Goal: Task Accomplishment & Management: Use online tool/utility

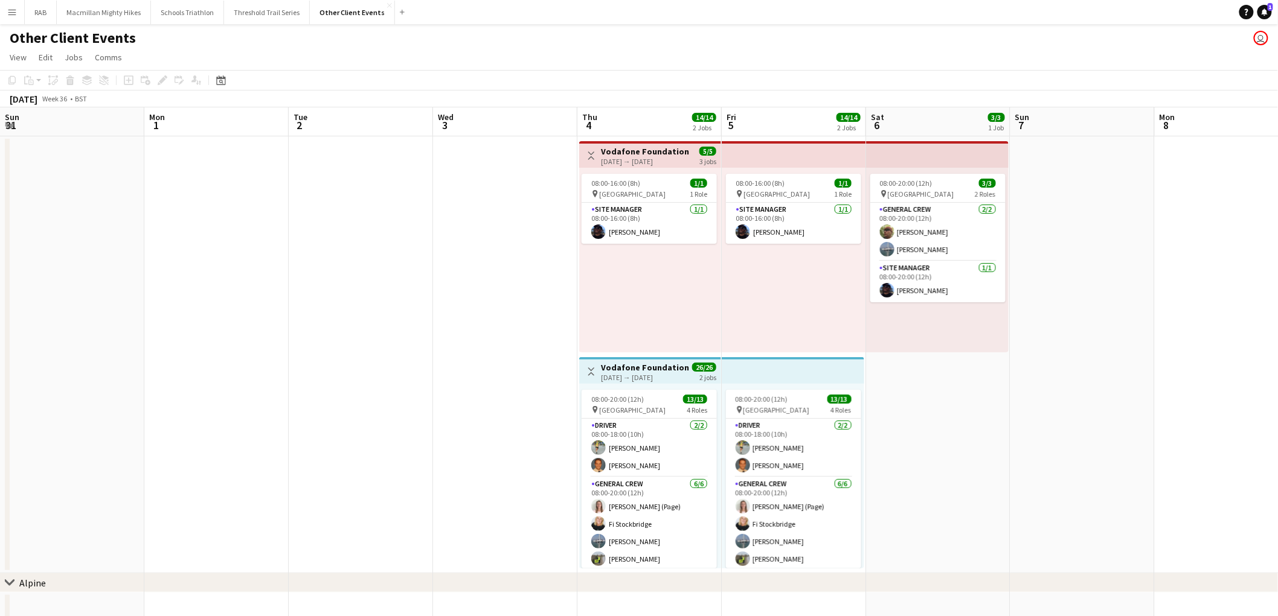
scroll to position [0, 352]
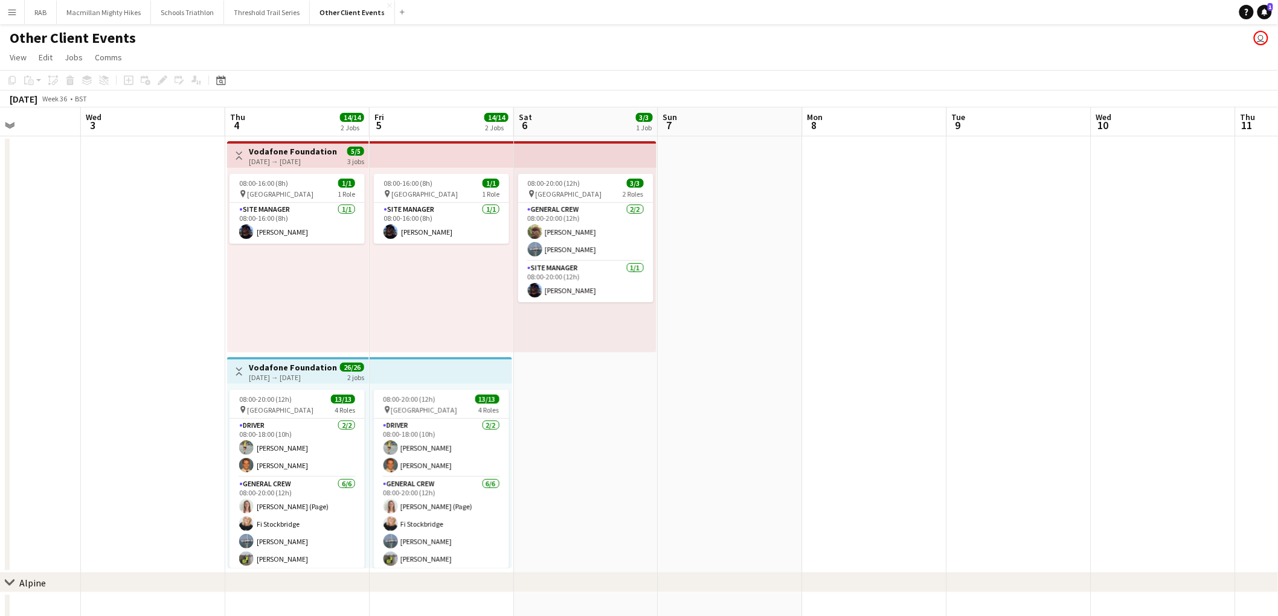
click at [7, 14] on app-icon "Menu" at bounding box center [12, 12] width 10 height 10
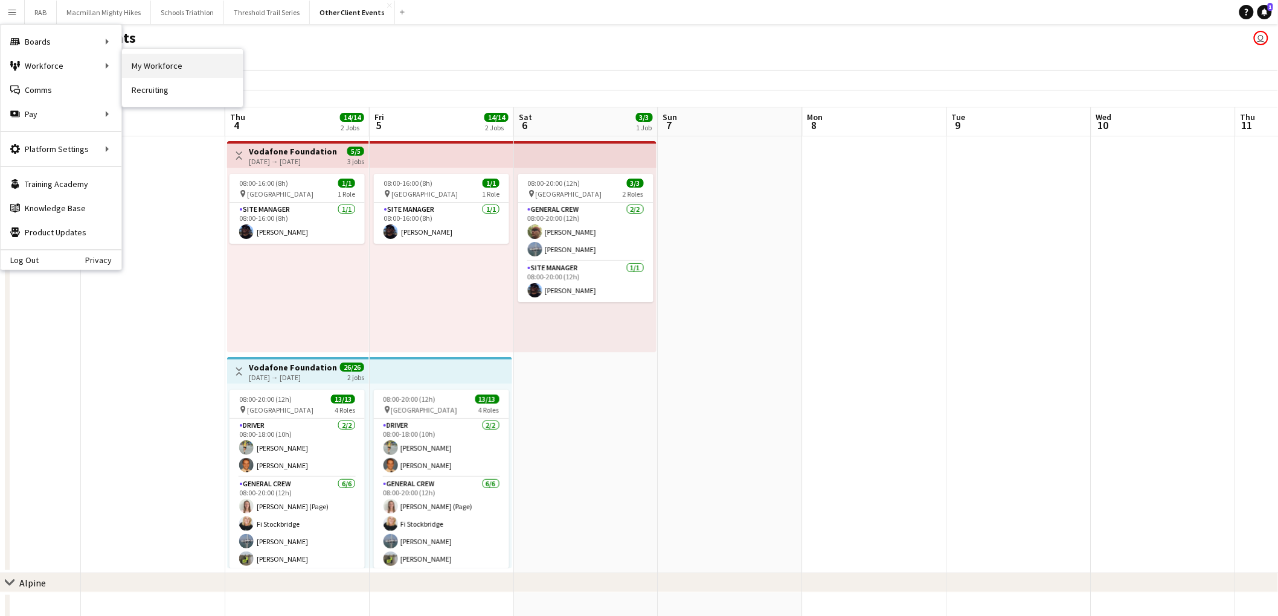
click at [165, 63] on link "My Workforce" at bounding box center [182, 66] width 121 height 24
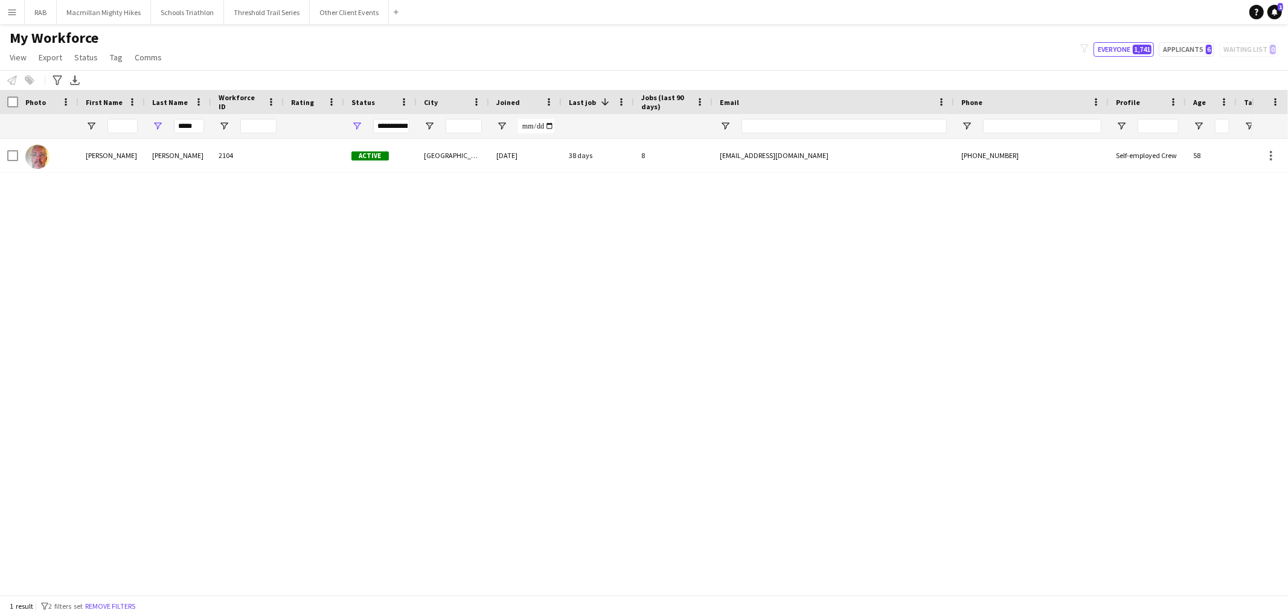
click at [206, 129] on div "*****" at bounding box center [178, 126] width 66 height 24
drag, startPoint x: 197, startPoint y: 128, endPoint x: 175, endPoint y: 129, distance: 22.3
click at [175, 129] on input "*****" at bounding box center [189, 126] width 30 height 14
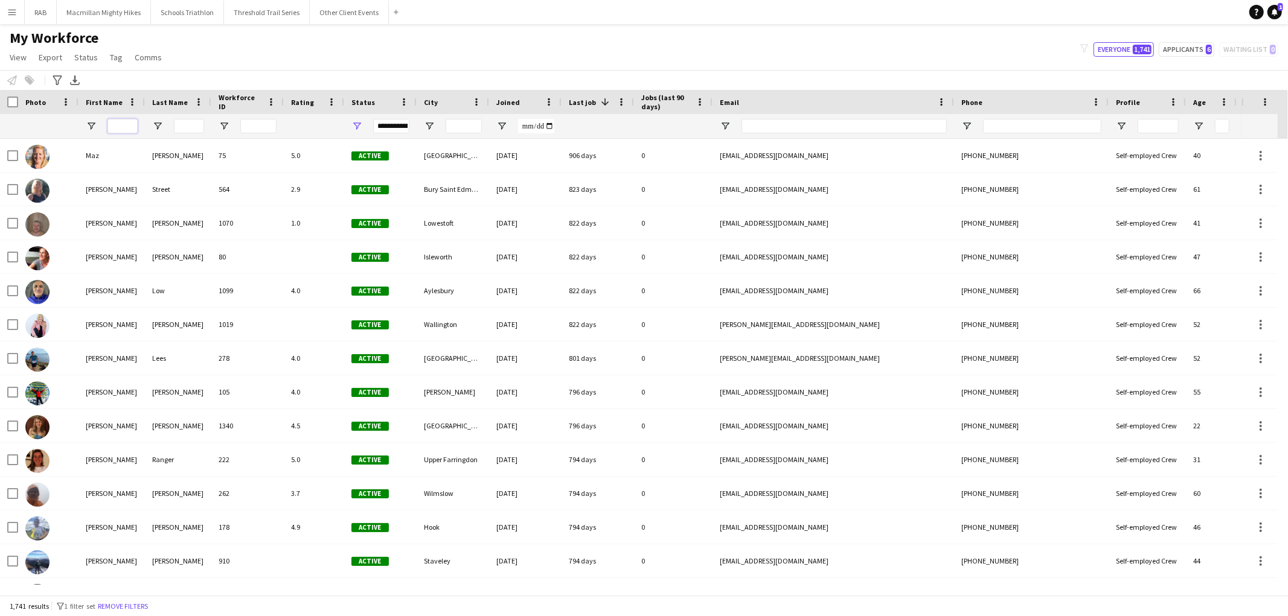
click at [120, 127] on input "First Name Filter Input" at bounding box center [122, 126] width 30 height 14
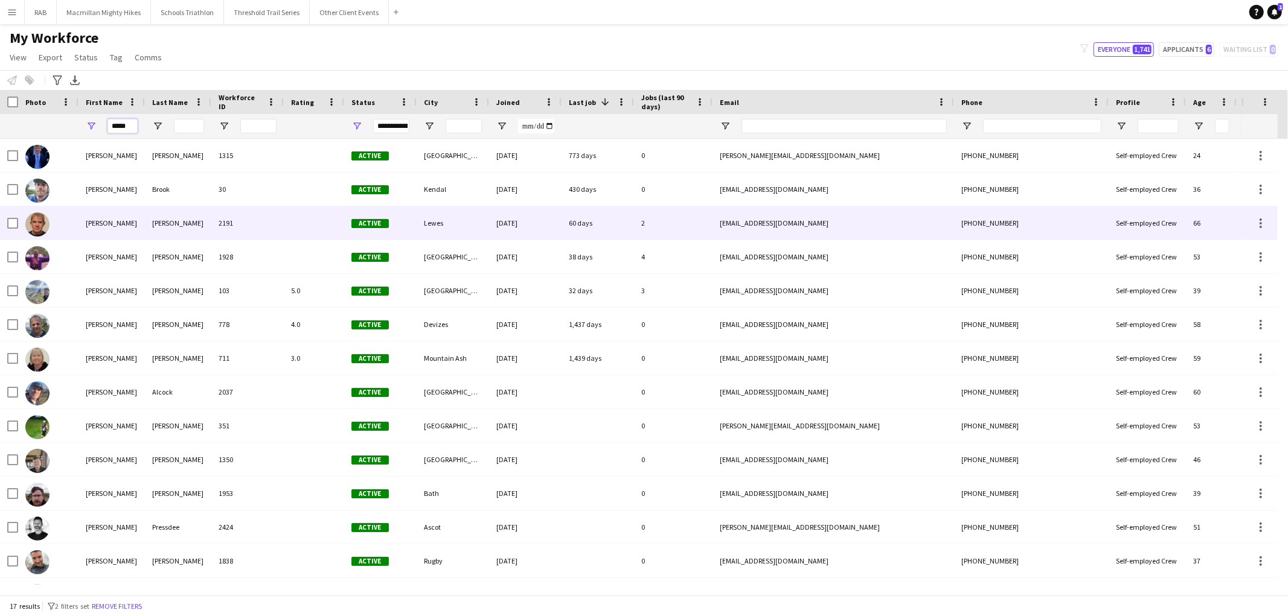
type input "*****"
click at [136, 218] on div "[PERSON_NAME]" at bounding box center [111, 222] width 66 height 33
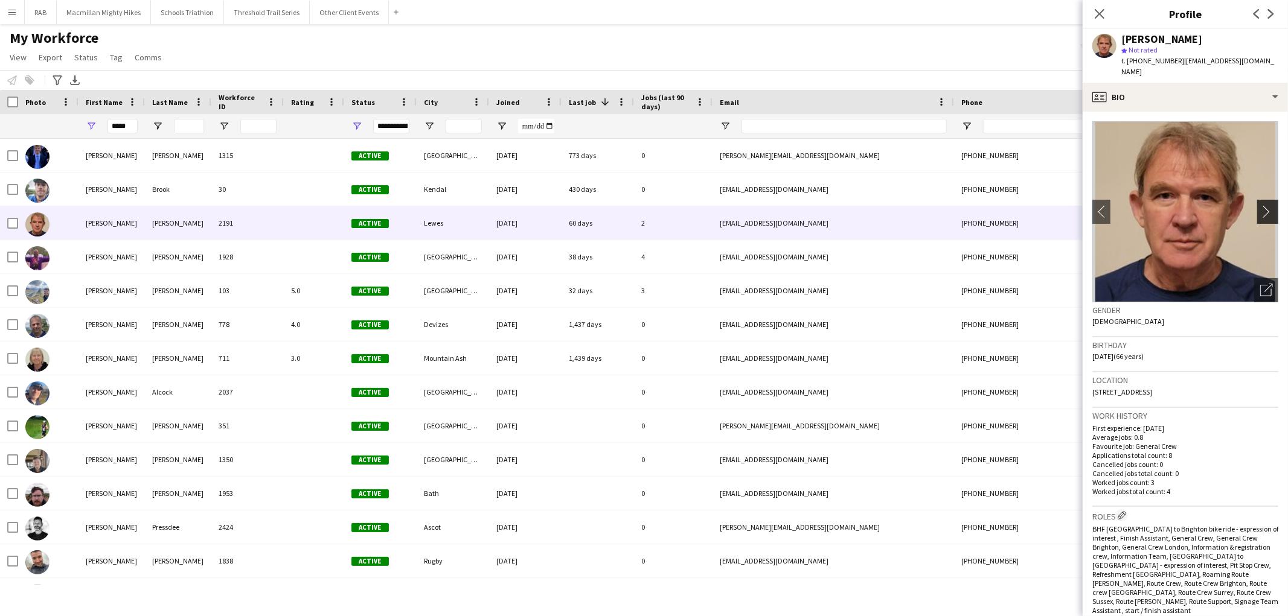
click at [1260, 205] on app-icon "chevron-right" at bounding box center [1269, 211] width 19 height 13
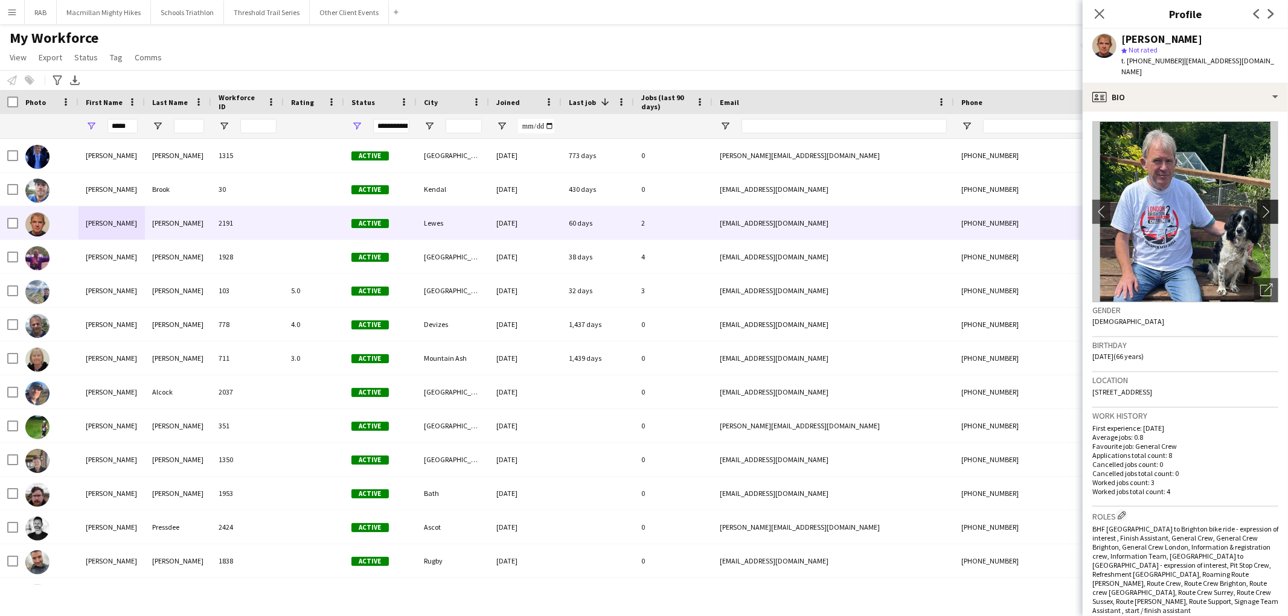
click at [1260, 205] on app-icon "chevron-right" at bounding box center [1269, 211] width 19 height 13
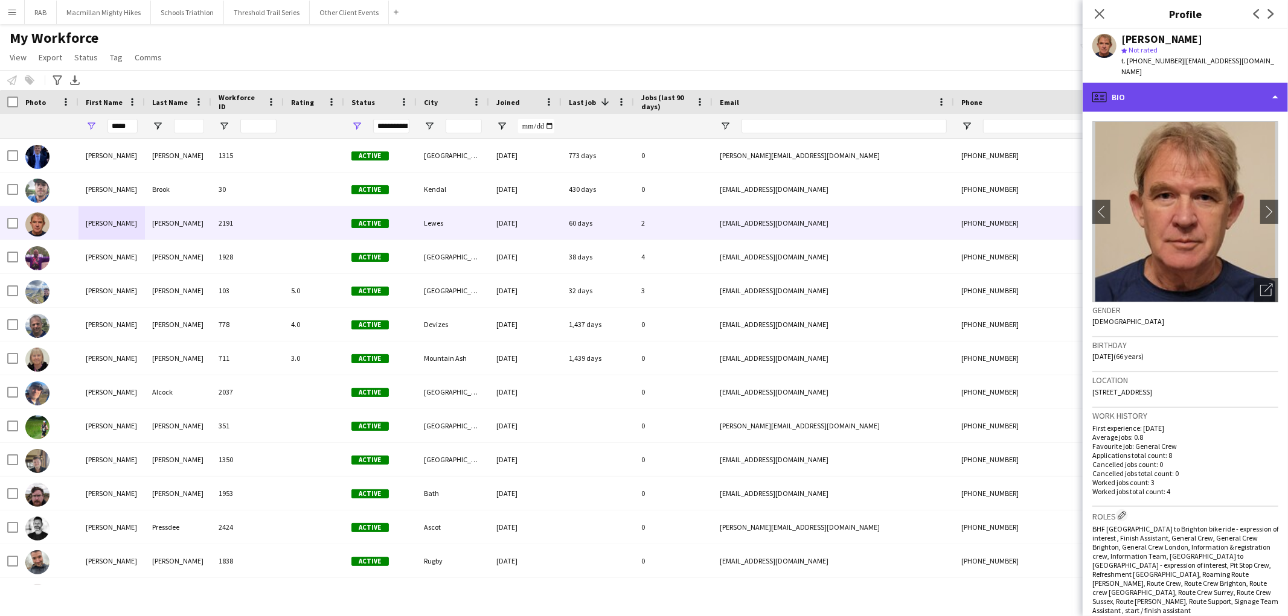
click at [1173, 83] on div "profile Bio" at bounding box center [1185, 97] width 205 height 29
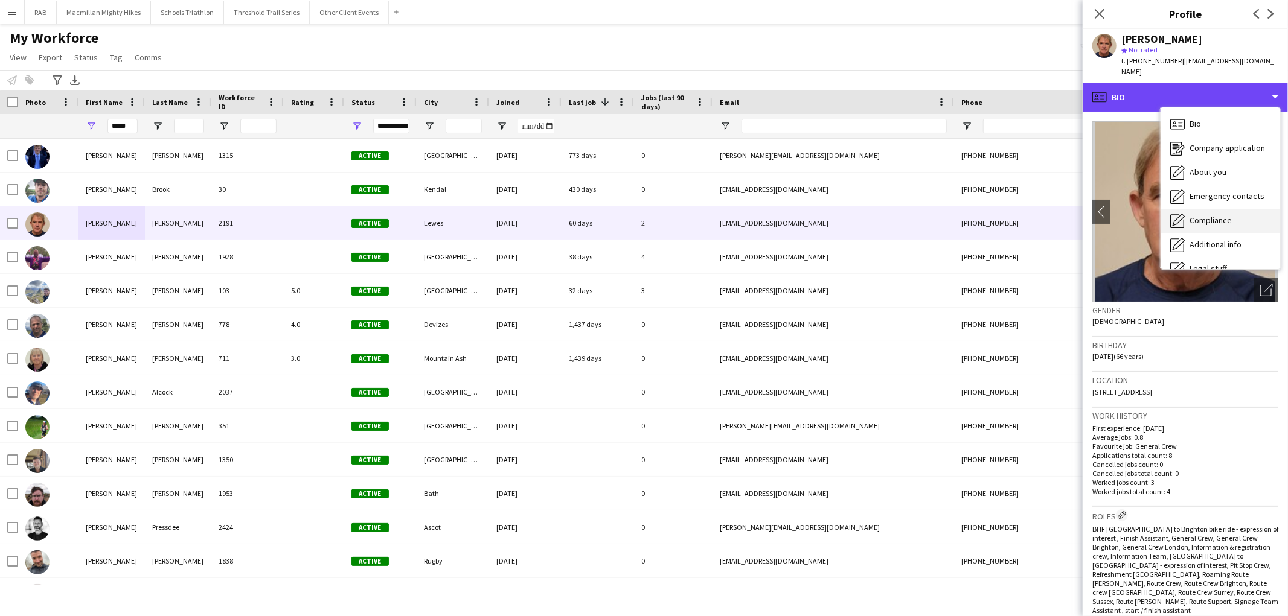
scroll to position [65, 0]
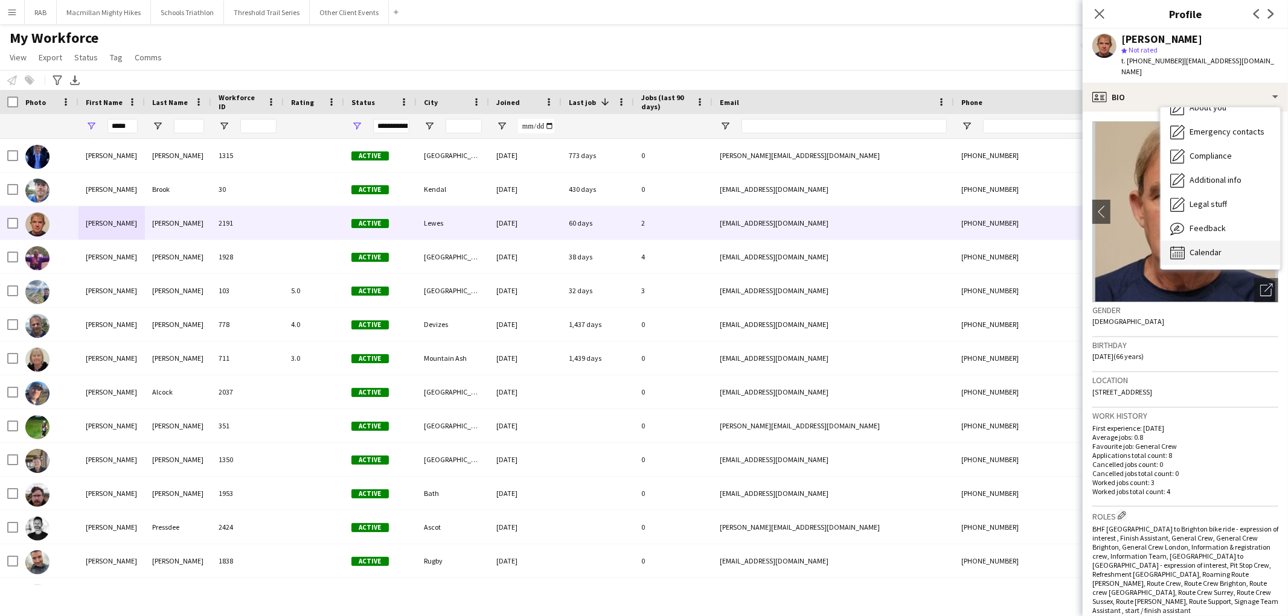
click at [1223, 241] on div "Calendar Calendar" at bounding box center [1220, 253] width 120 height 24
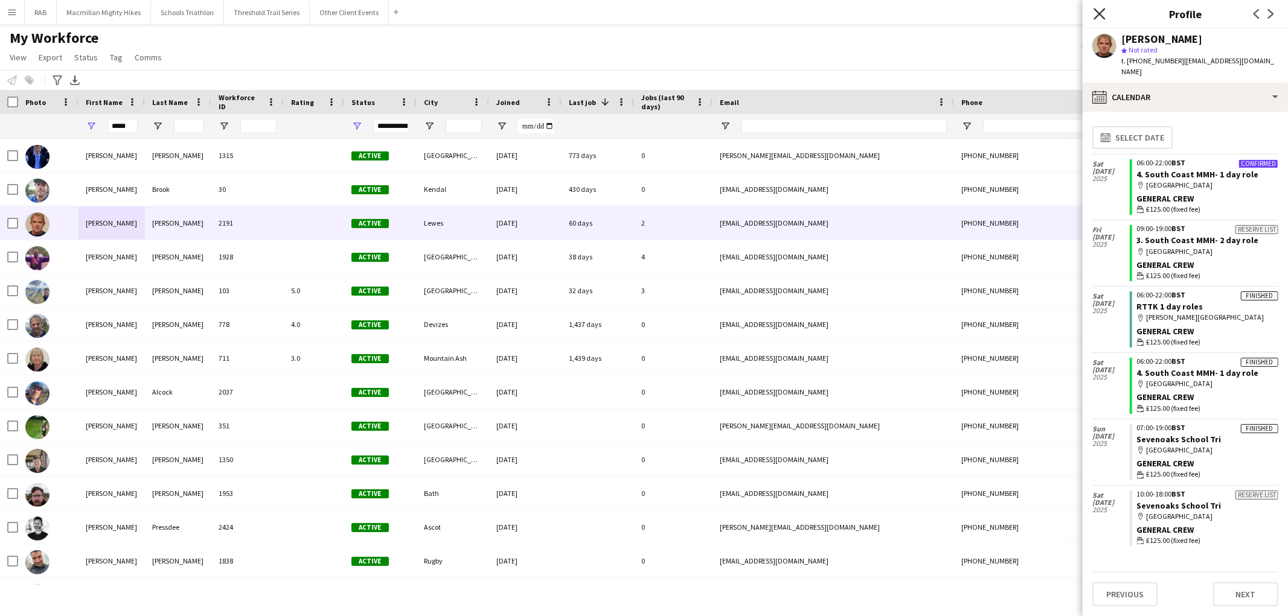
click at [1097, 8] on icon "Close pop-in" at bounding box center [1098, 13] width 11 height 11
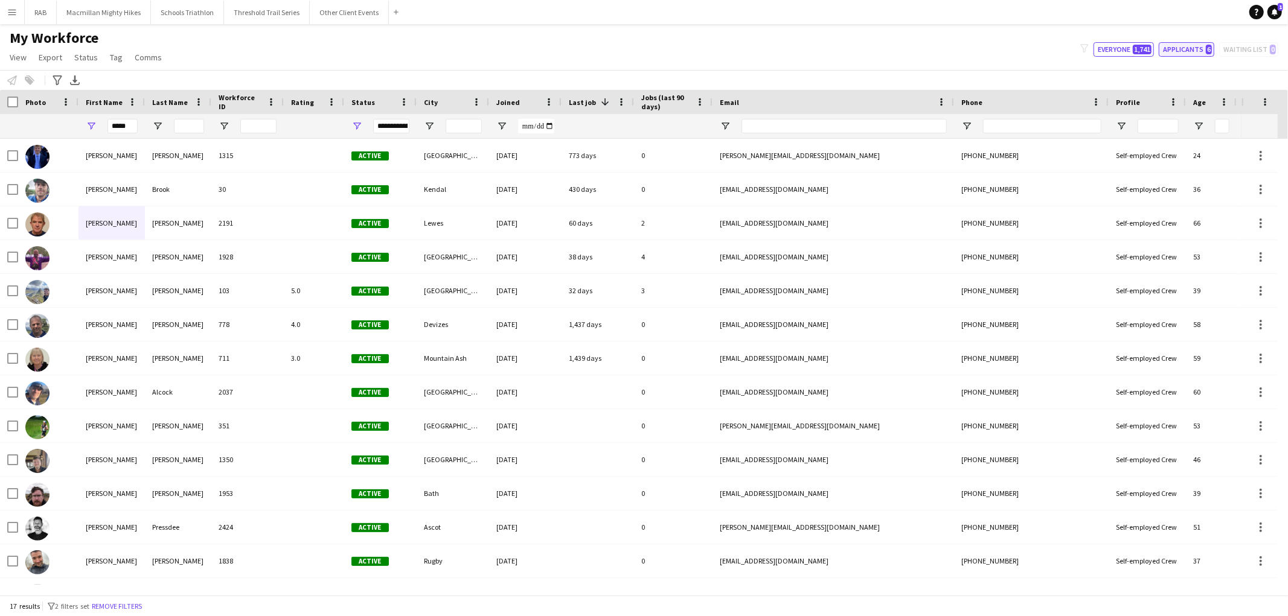
click at [1200, 53] on button "Applicants 6" at bounding box center [1187, 49] width 56 height 14
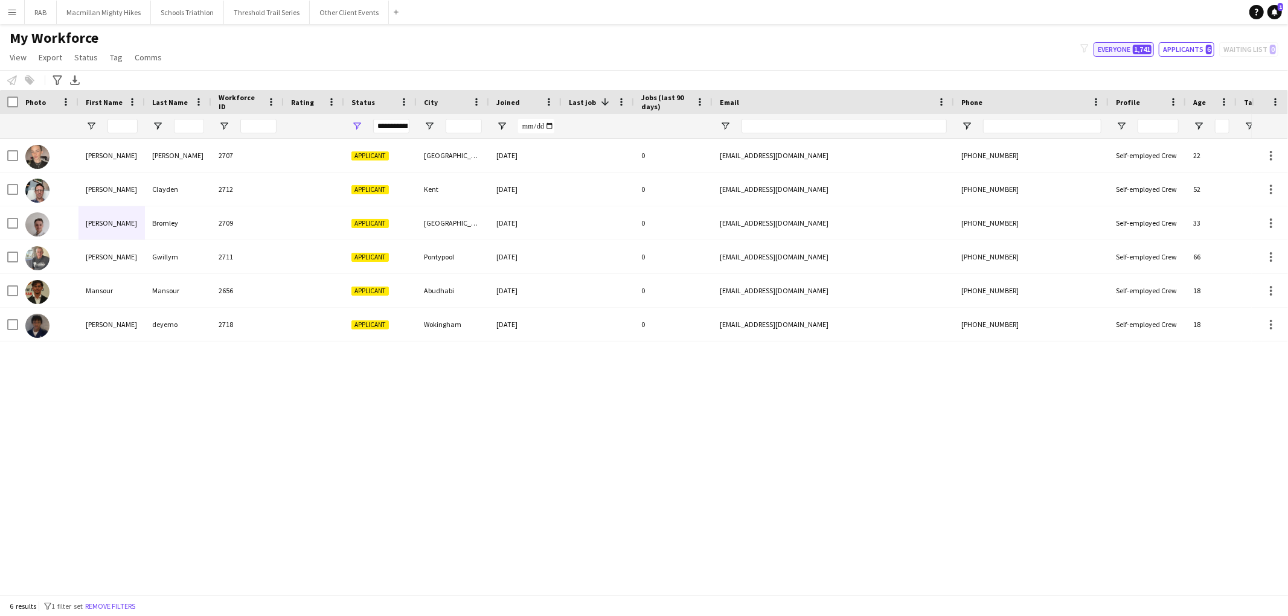
click at [1130, 50] on button "Everyone 1,741" at bounding box center [1123, 49] width 60 height 14
type input "**********"
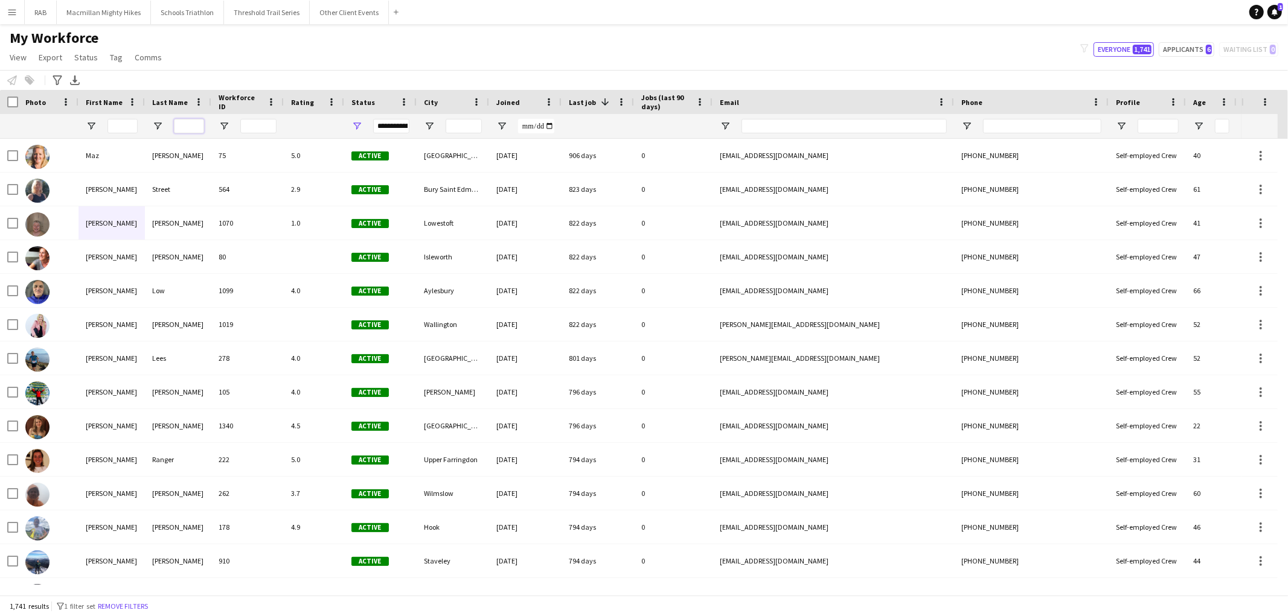
click at [187, 133] on input "Last Name Filter Input" at bounding box center [189, 126] width 30 height 14
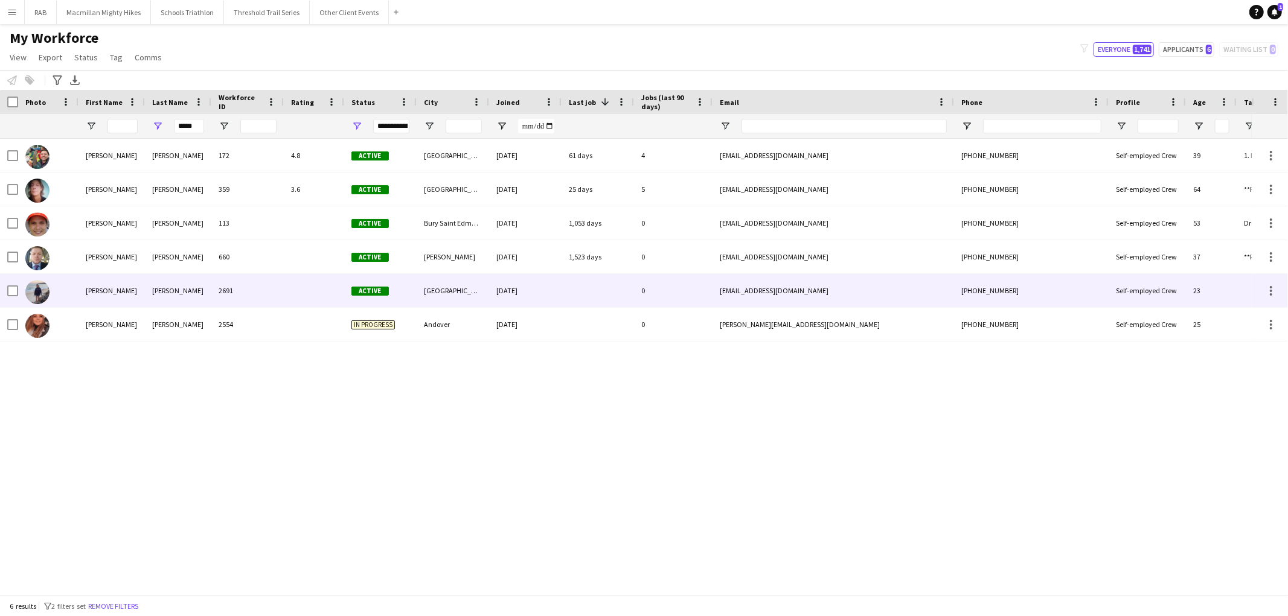
click at [170, 284] on div "[PERSON_NAME]" at bounding box center [178, 290] width 66 height 33
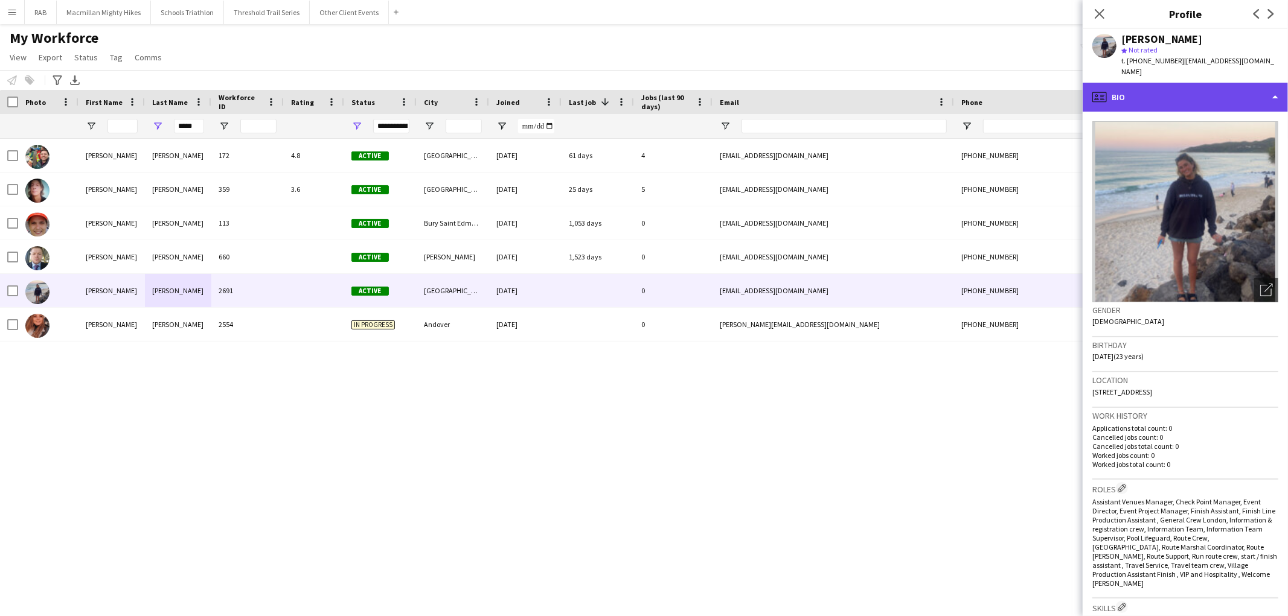
click at [1170, 83] on div "profile Bio" at bounding box center [1185, 97] width 205 height 29
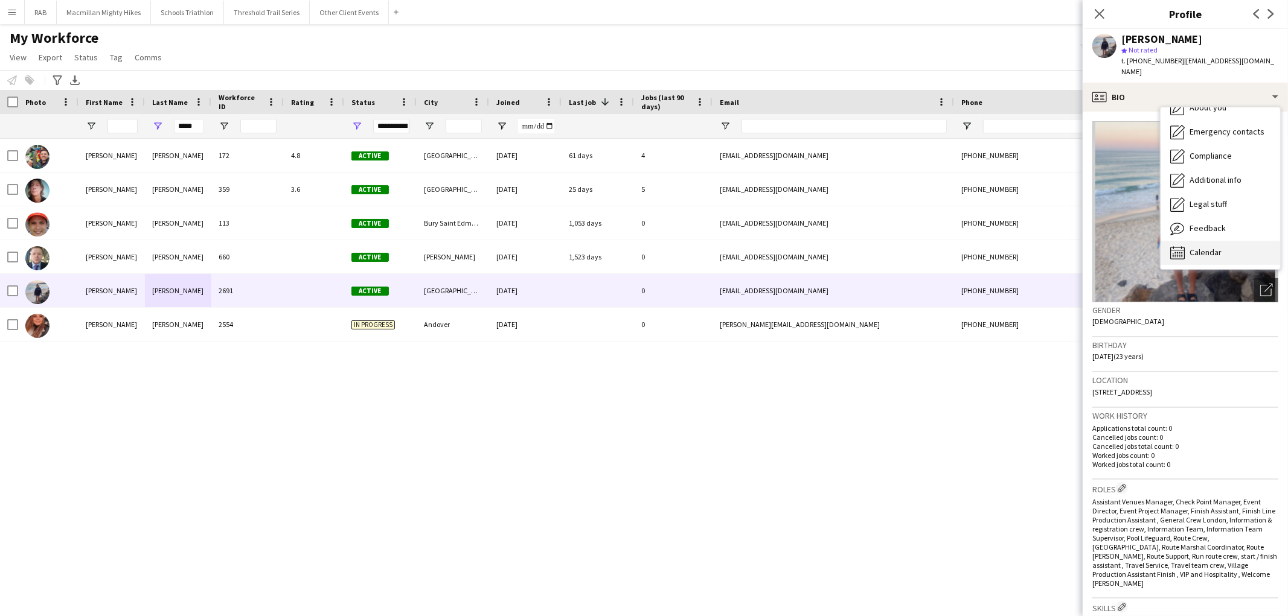
click at [1221, 247] on span "Calendar" at bounding box center [1205, 252] width 32 height 11
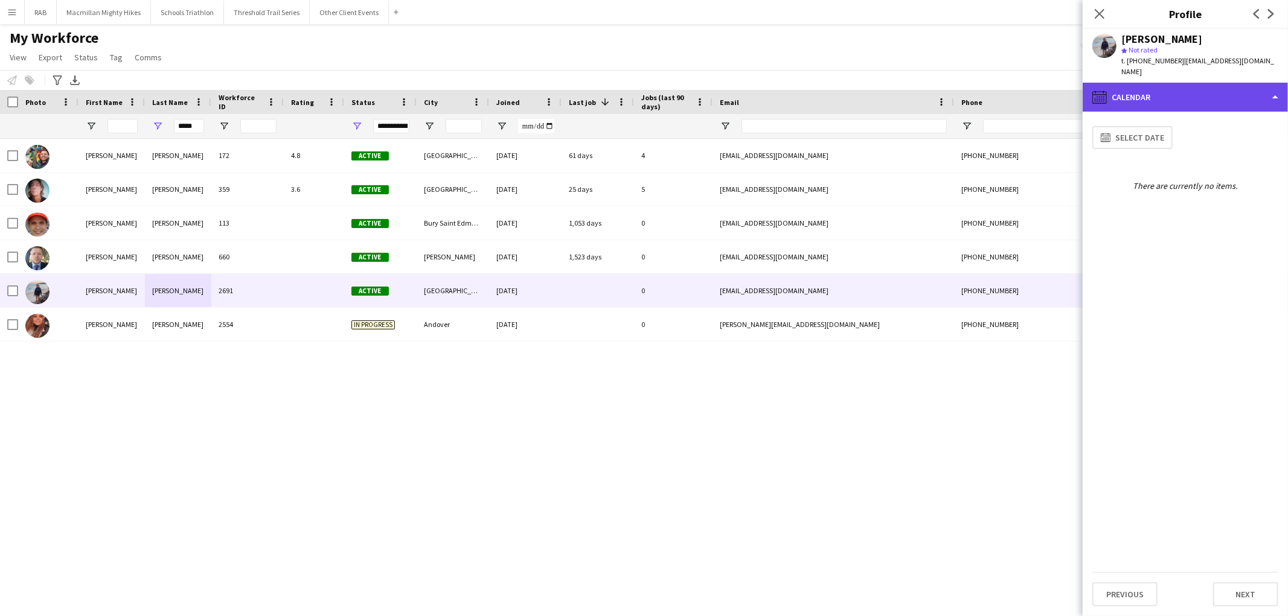
click at [1177, 91] on div "calendar-full Calendar" at bounding box center [1185, 97] width 205 height 29
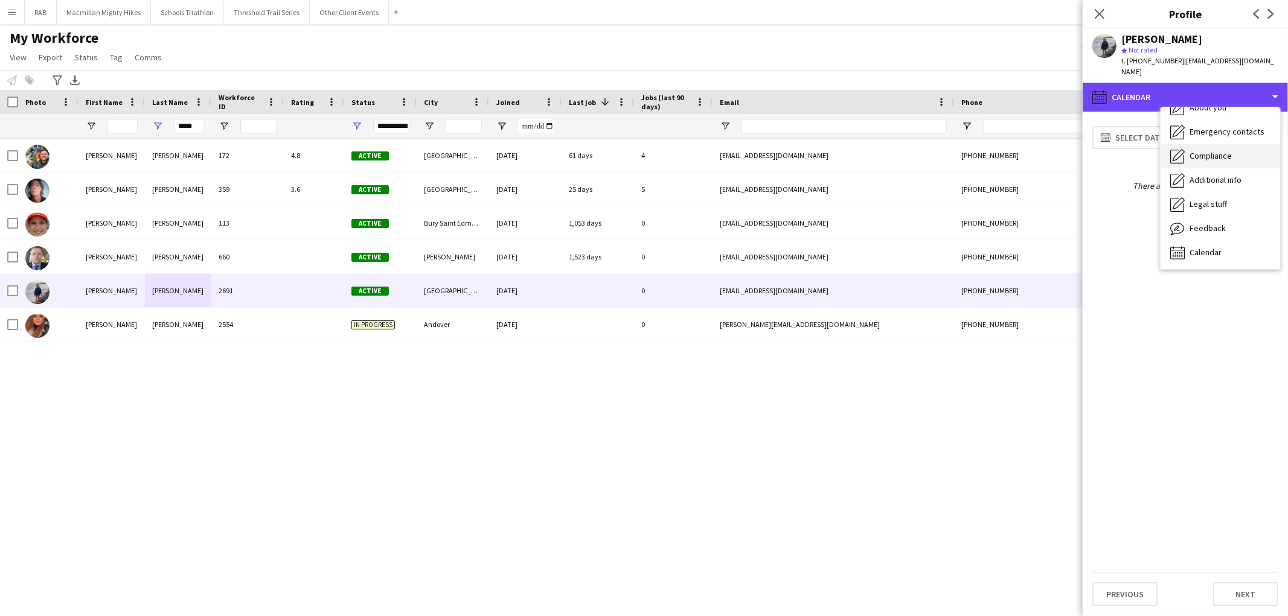
scroll to position [0, 0]
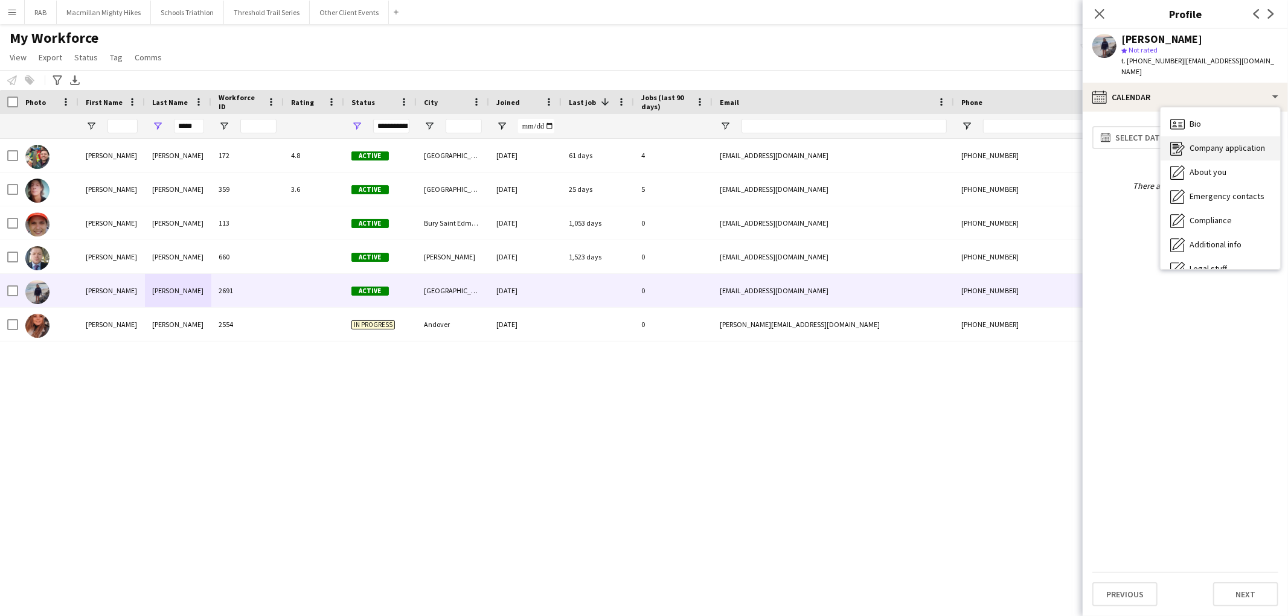
click at [1211, 142] on span "Company application" at bounding box center [1226, 147] width 75 height 11
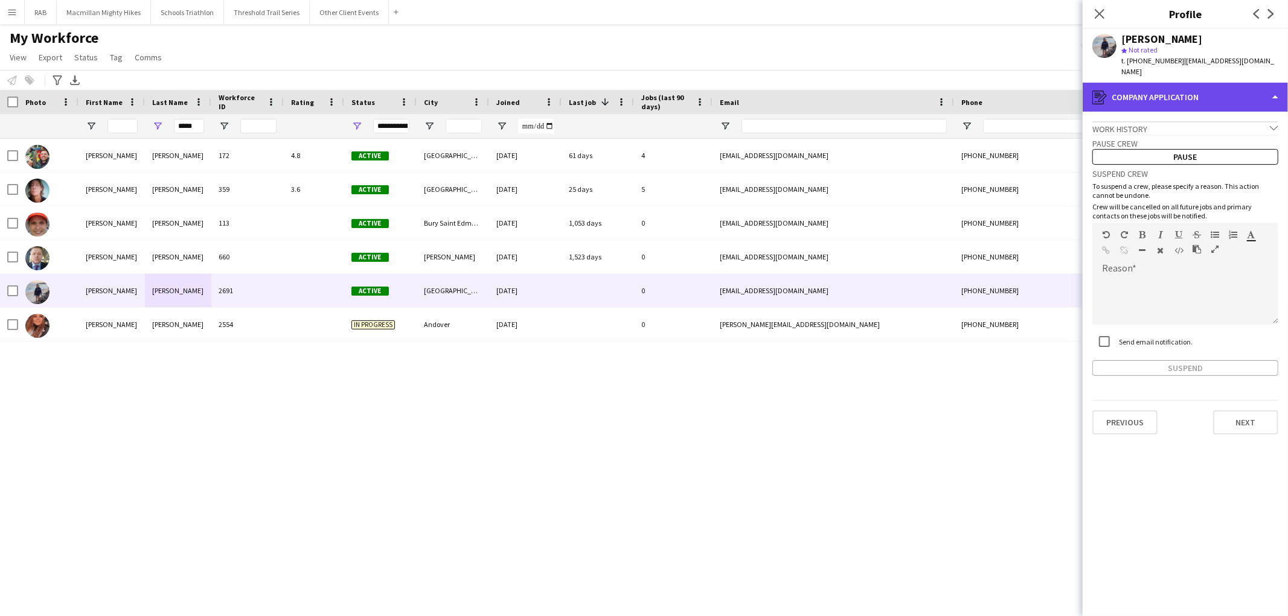
click at [1185, 86] on div "register Company application" at bounding box center [1185, 97] width 205 height 29
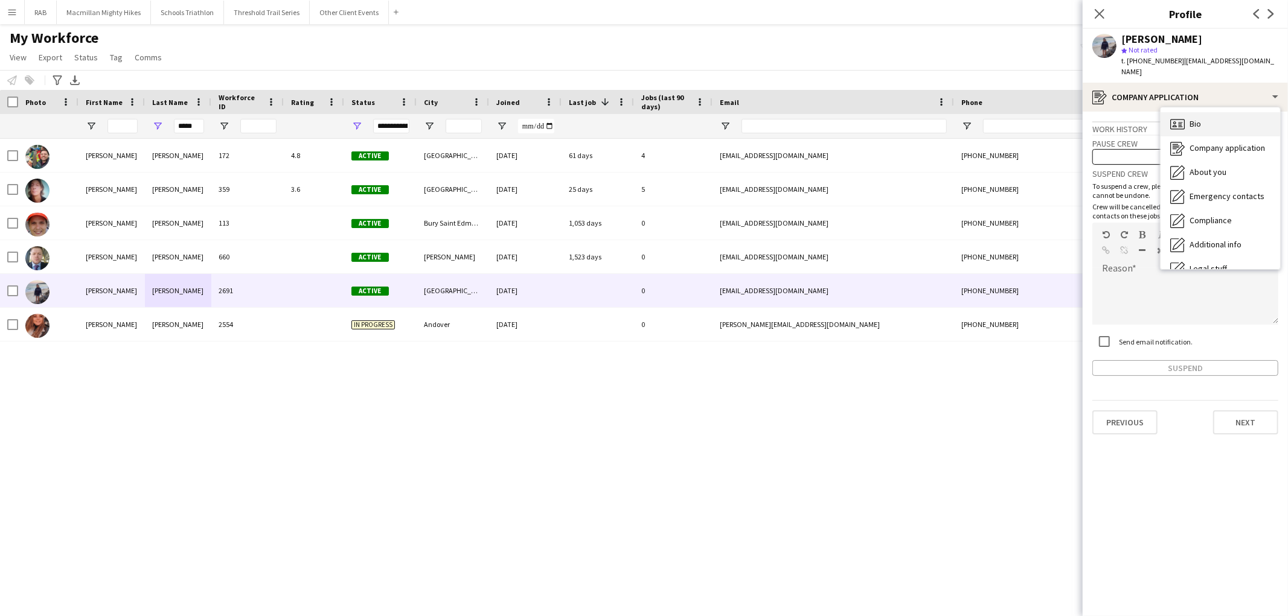
click at [1203, 114] on div "Bio Bio" at bounding box center [1220, 124] width 120 height 24
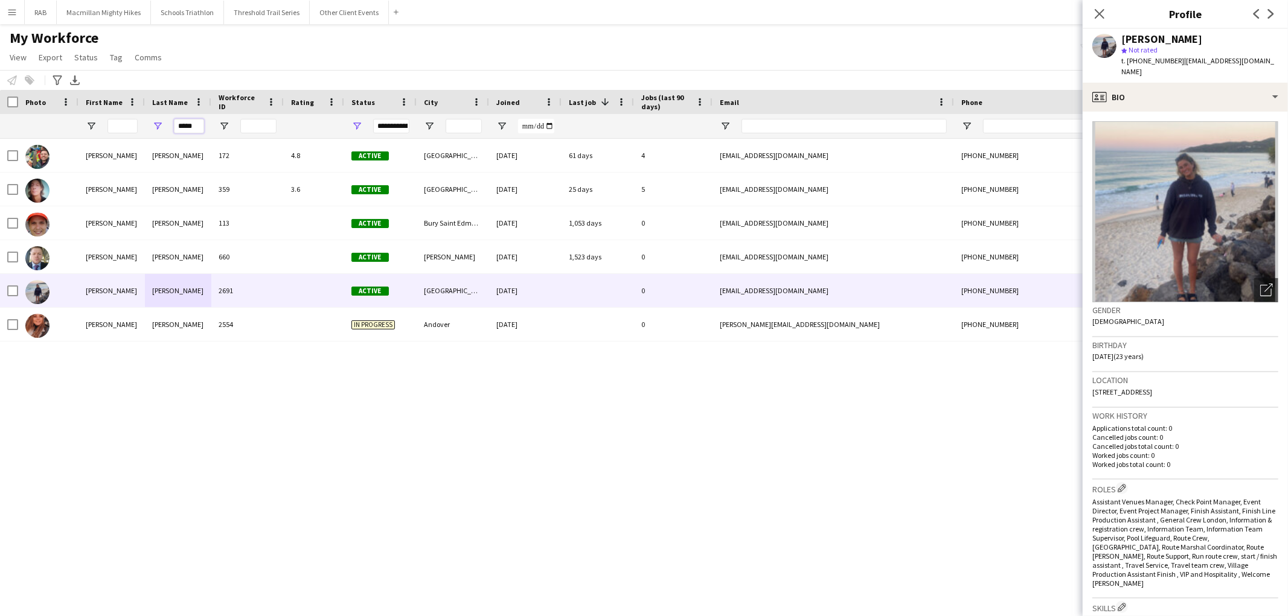
click at [194, 129] on input "*****" at bounding box center [189, 126] width 30 height 14
type input "*"
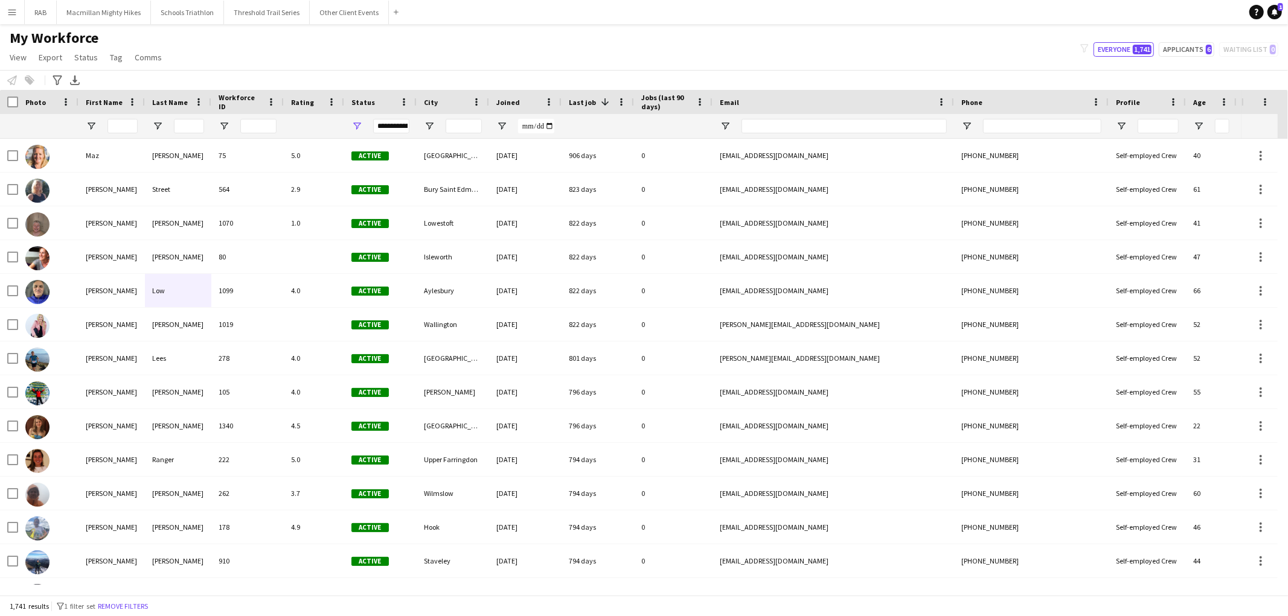
click at [970, 46] on div "My Workforce View Views Default view New view Update view Delete view Edit name…" at bounding box center [644, 49] width 1288 height 41
click at [340, 22] on button "Other Client Events Close" at bounding box center [349, 13] width 79 height 24
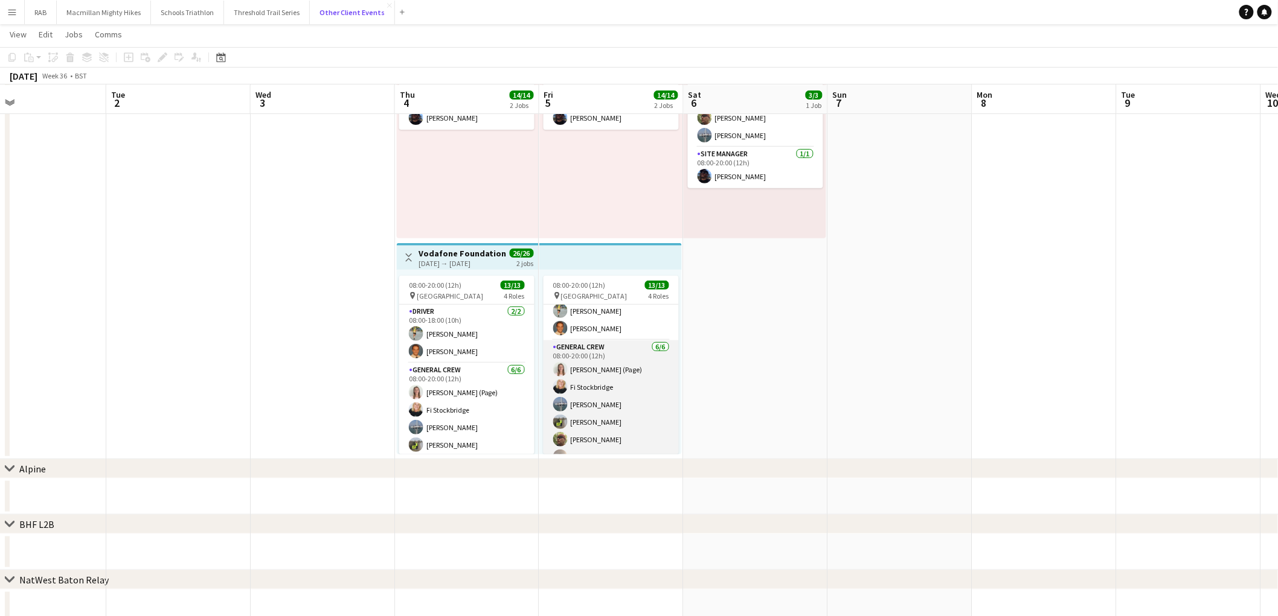
scroll to position [22, 0]
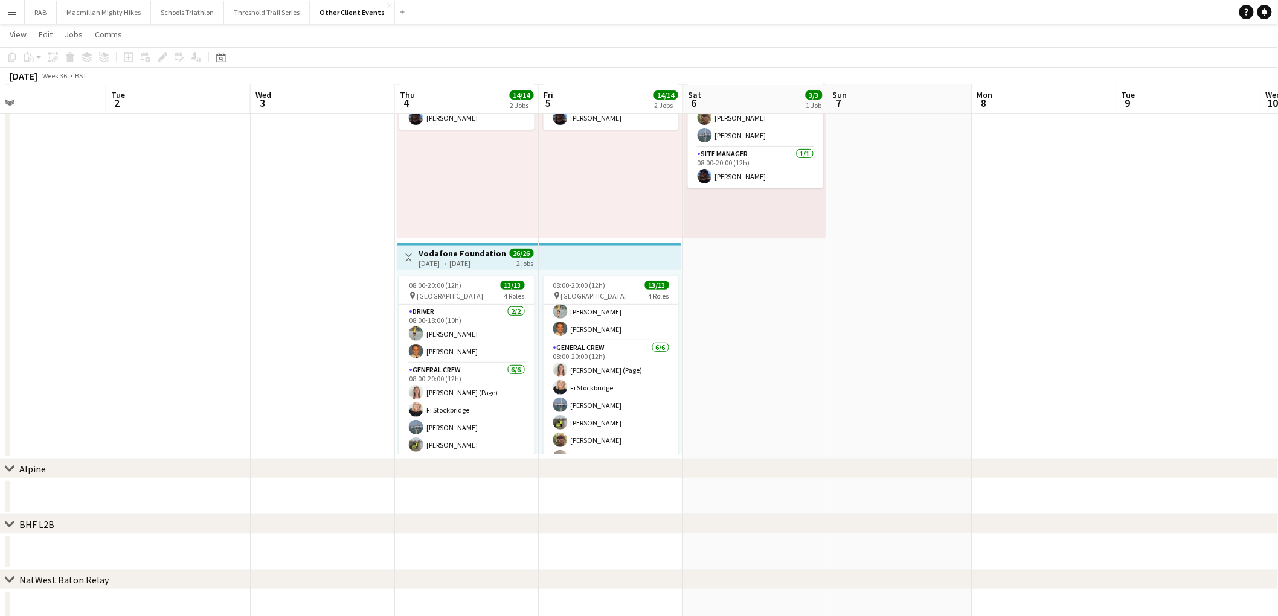
drag, startPoint x: 616, startPoint y: 378, endPoint x: 961, endPoint y: 63, distance: 466.7
click at [961, 63] on app-toolbar "Copy Paste Paste Ctrl+V Paste with crew Ctrl+Shift+V Paste linked Job [GEOGRAPH…" at bounding box center [639, 57] width 1278 height 21
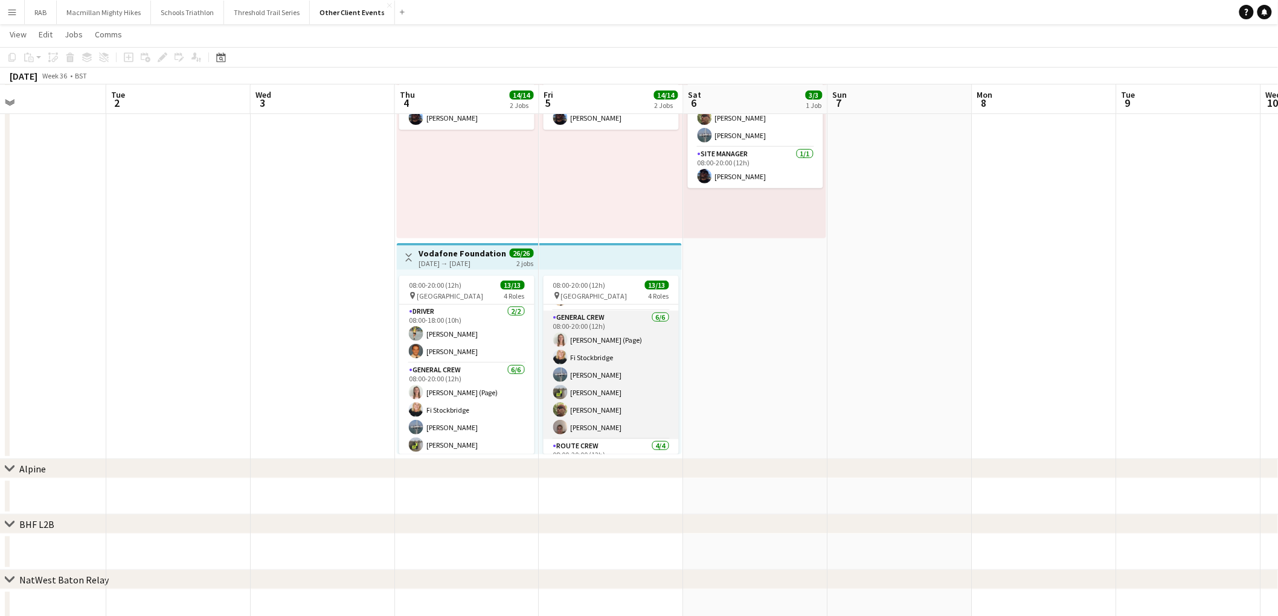
scroll to position [53, 0]
click at [628, 385] on app-card-role "General Crew [DATE] 08:00-20:00 (12h) [PERSON_NAME] (Page) Fi Stockbridge [PERS…" at bounding box center [610, 375] width 135 height 129
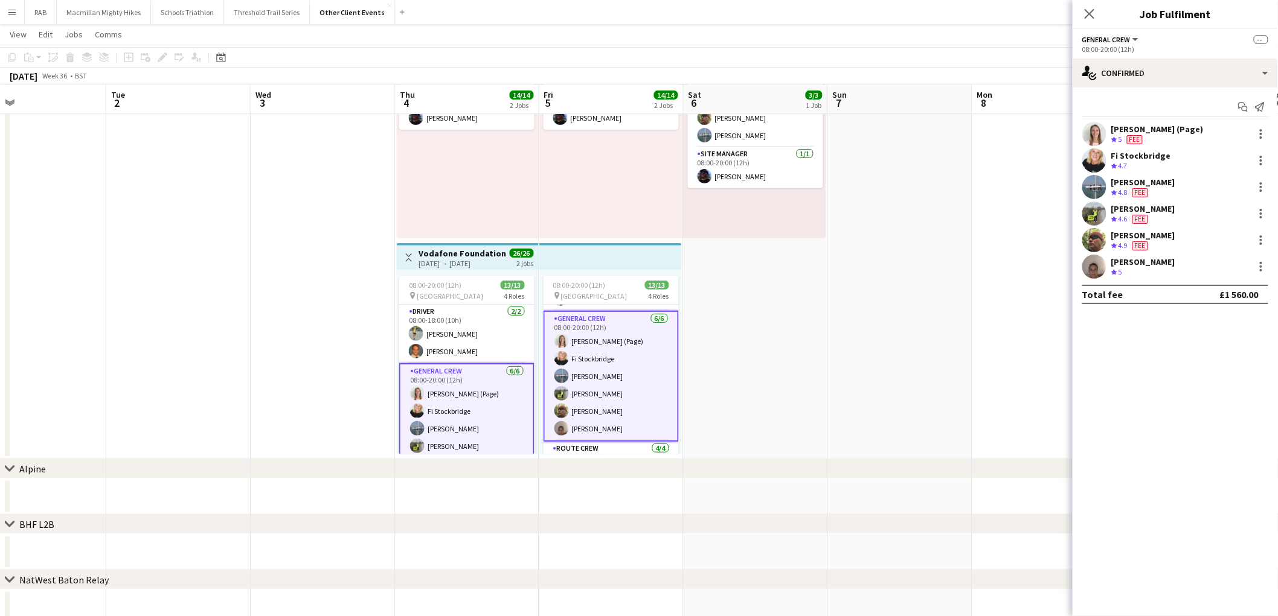
click at [1100, 269] on app-user-avatar at bounding box center [1094, 267] width 24 height 24
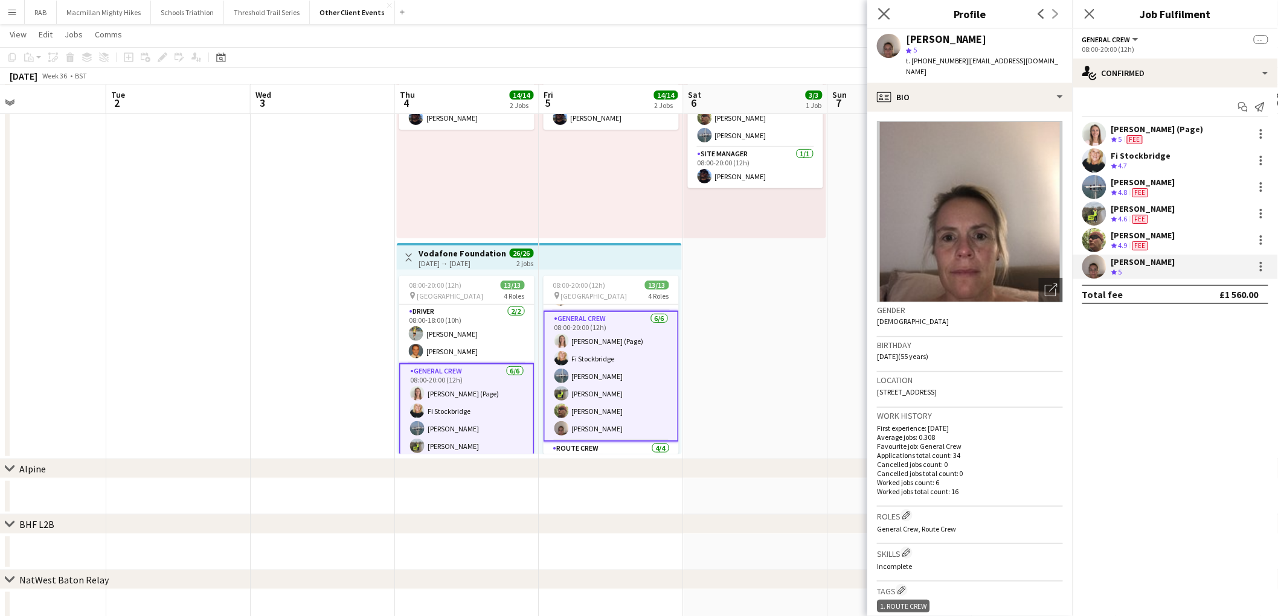
click at [877, 15] on app-icon "Close pop-in" at bounding box center [884, 14] width 18 height 18
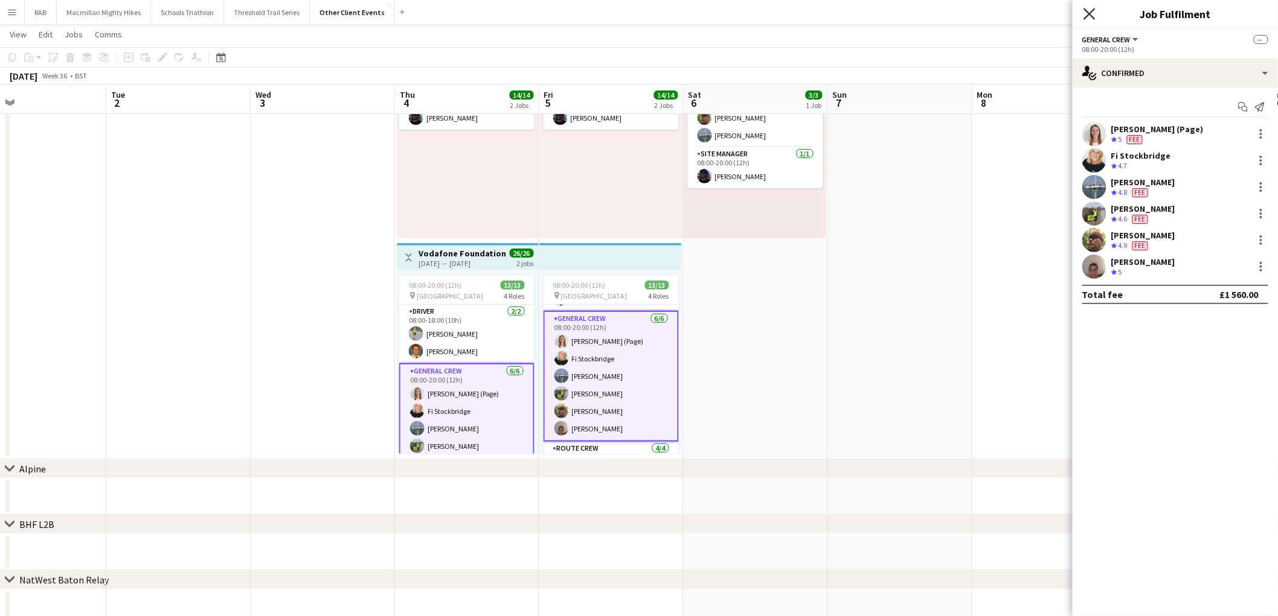
click at [1093, 15] on icon "Close pop-in" at bounding box center [1088, 13] width 11 height 11
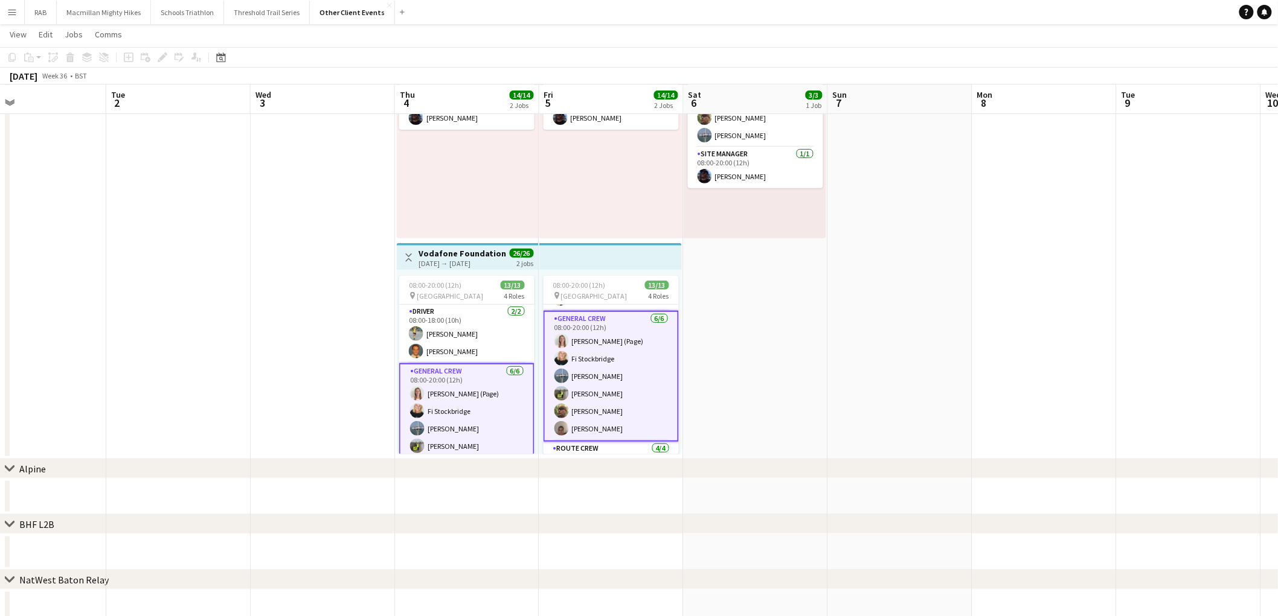
click at [1040, 56] on app-toolbar "Copy Paste Paste Ctrl+V Paste with crew Ctrl+Shift+V Paste linked Job [GEOGRAPH…" at bounding box center [639, 57] width 1278 height 21
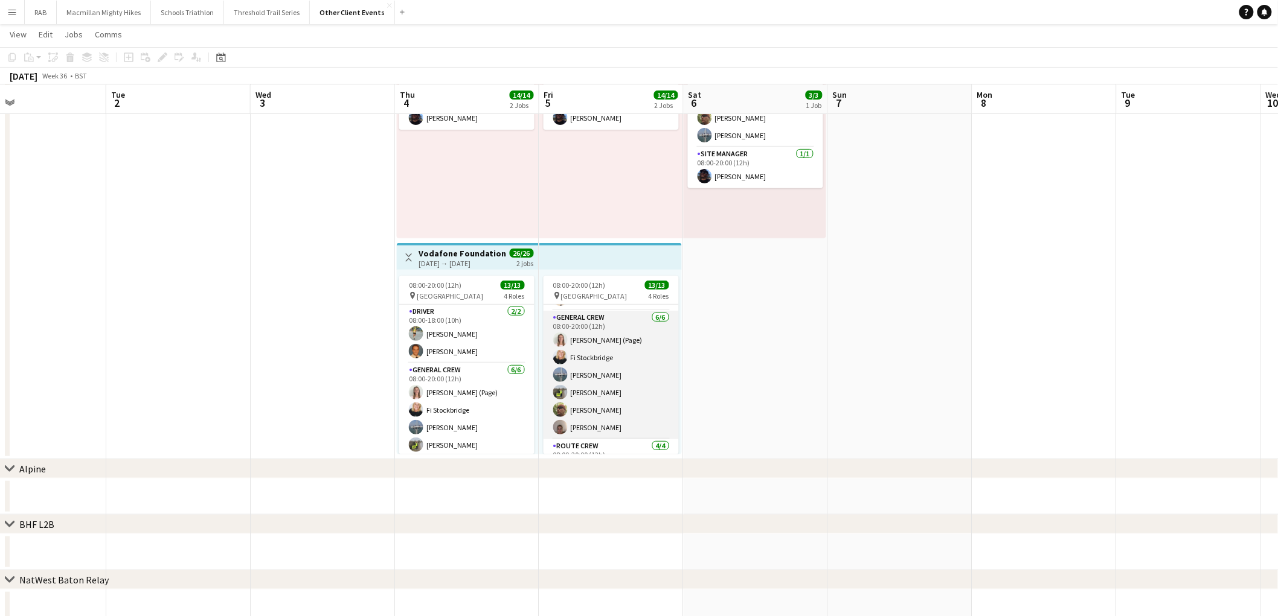
click at [587, 396] on app-card-role "General Crew [DATE] 08:00-20:00 (12h) [PERSON_NAME] (Page) Fi Stockbridge [PERS…" at bounding box center [610, 375] width 135 height 129
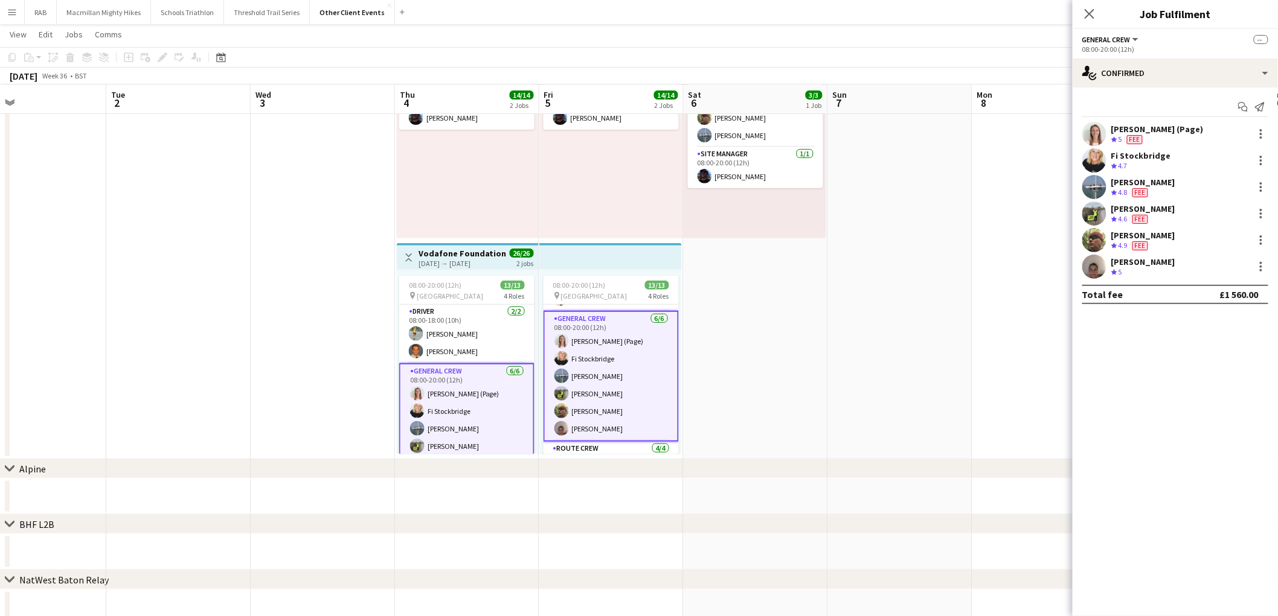
click at [1097, 270] on app-user-avatar at bounding box center [1094, 267] width 24 height 24
